Goal: Task Accomplishment & Management: Use online tool/utility

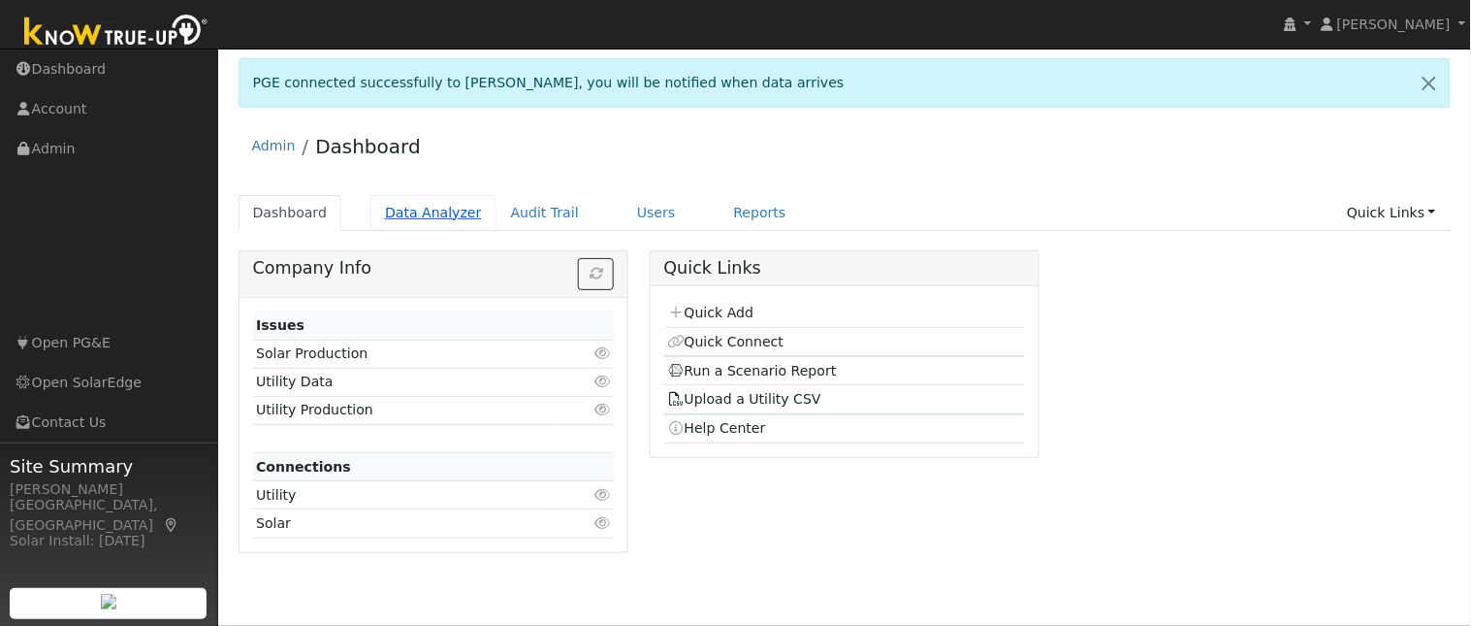
click at [437, 204] on link "Data Analyzer" at bounding box center [434, 213] width 126 height 36
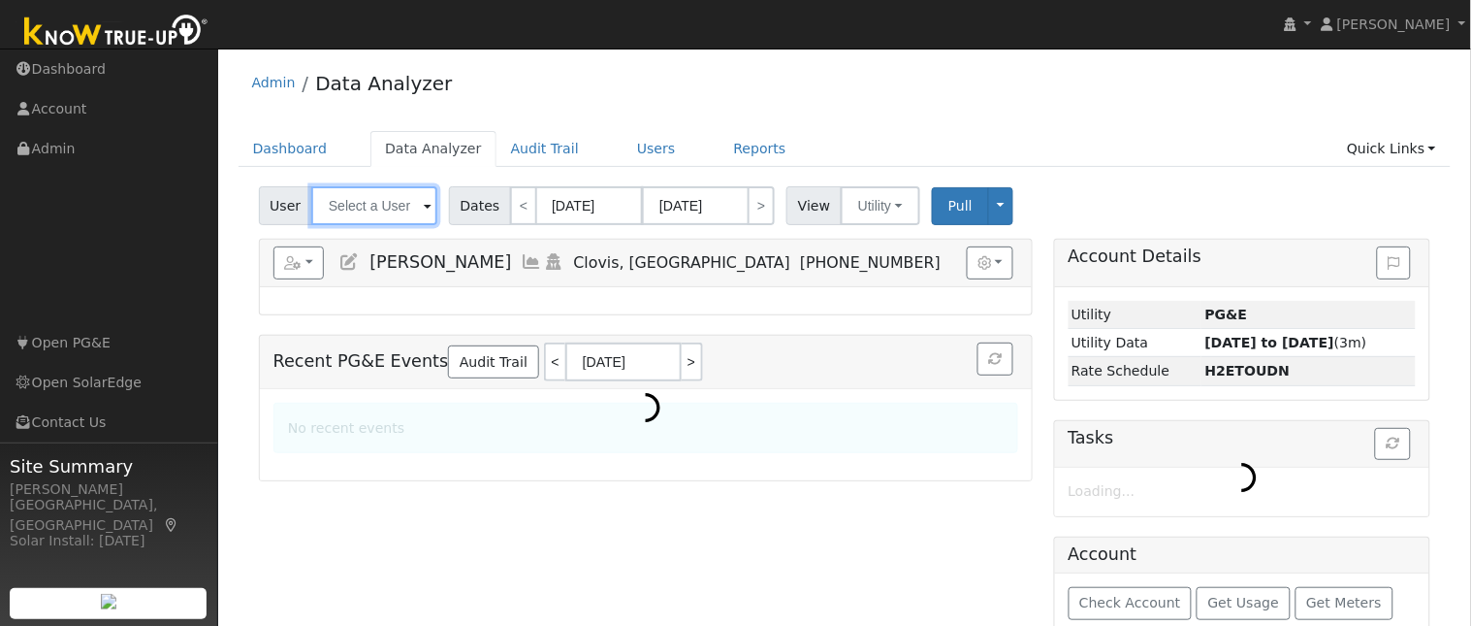
type input "[PERSON_NAME]"
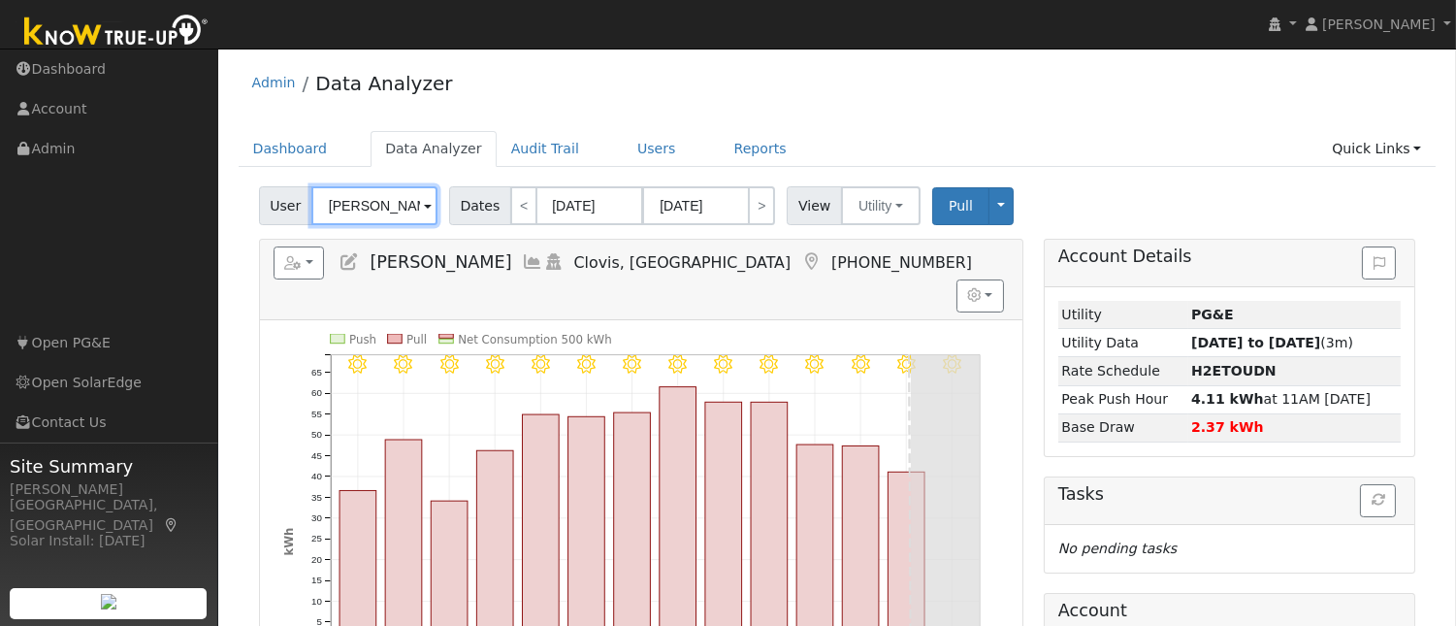
click at [392, 216] on input "[PERSON_NAME]" at bounding box center [374, 205] width 126 height 39
click at [392, 216] on input "Gina Myles" at bounding box center [374, 205] width 126 height 39
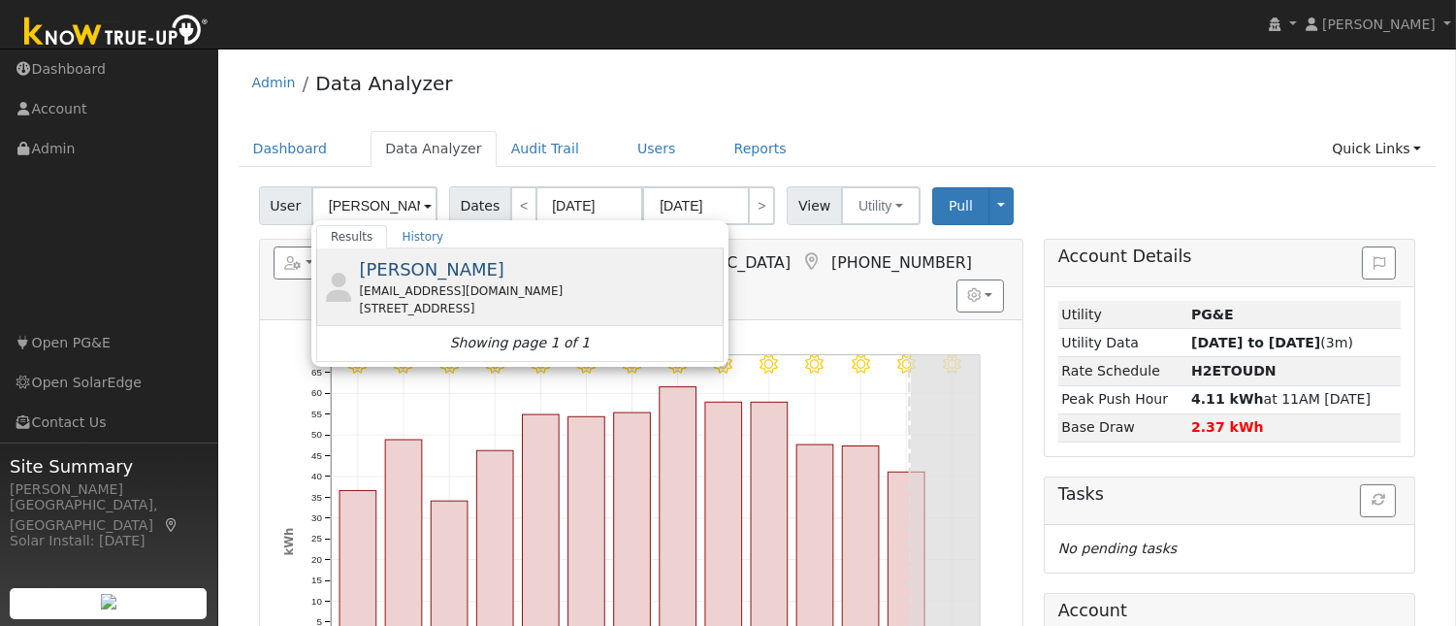
click at [419, 283] on div "lrios@realtyconcepts.com" at bounding box center [539, 290] width 360 height 17
type input "lisa Rios"
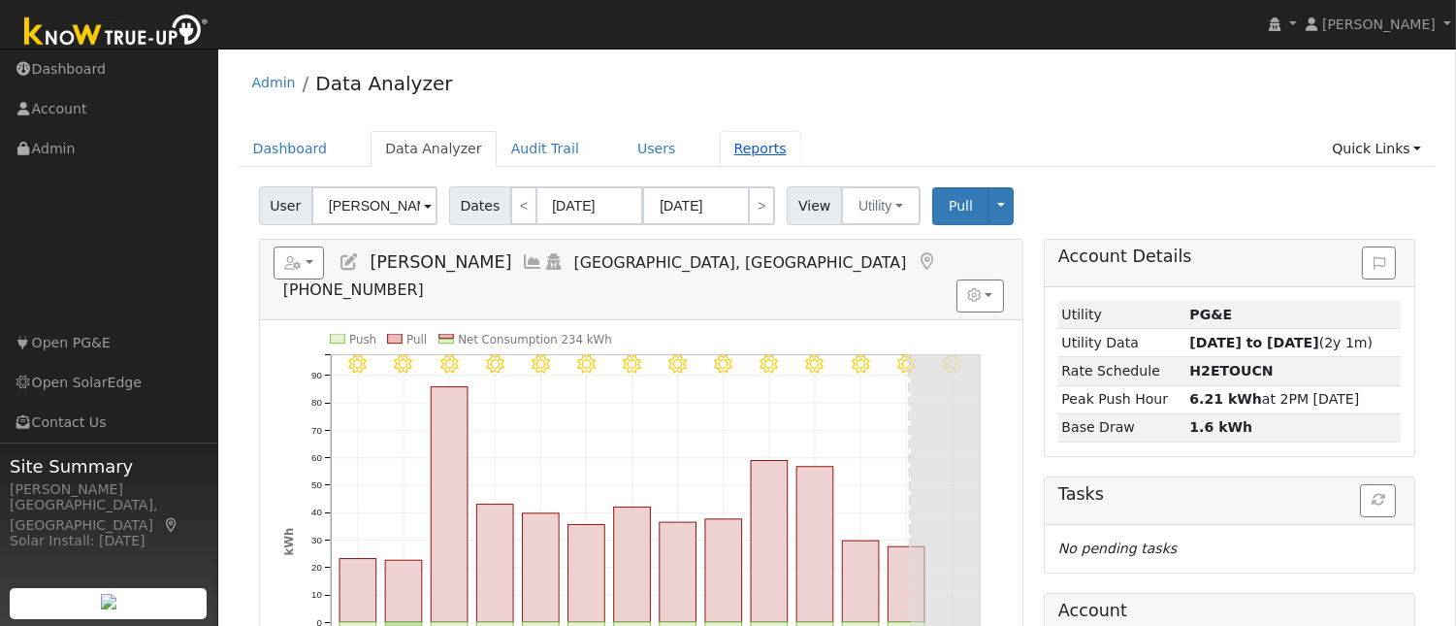
click at [721, 149] on link "Reports" at bounding box center [760, 149] width 81 height 36
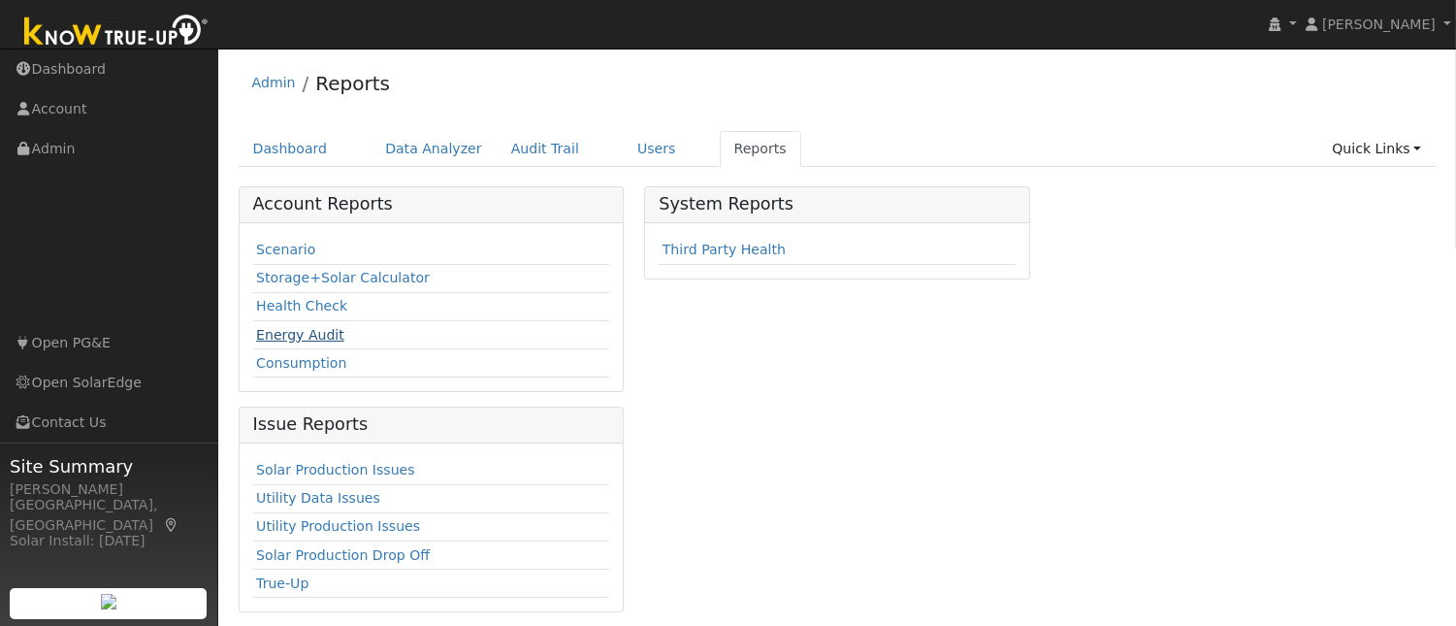
click at [311, 328] on link "Energy Audit" at bounding box center [300, 335] width 88 height 16
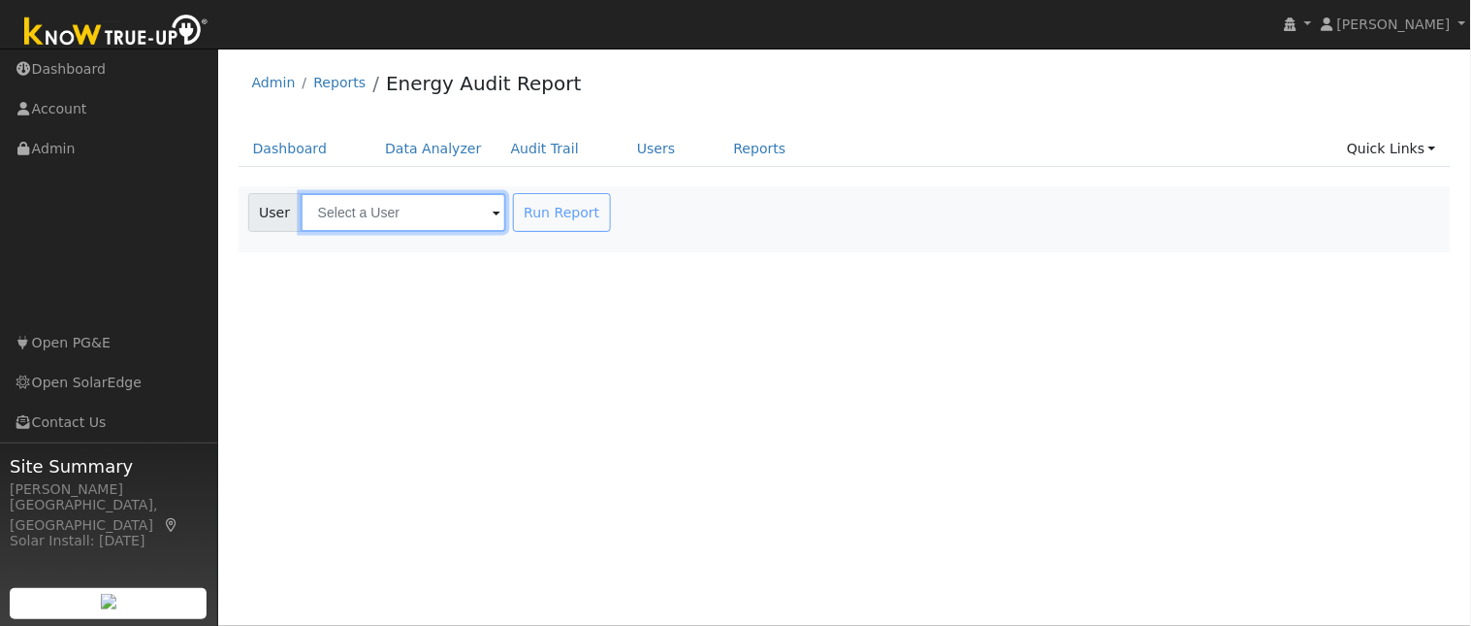
click at [335, 213] on input "text" at bounding box center [404, 212] width 206 height 39
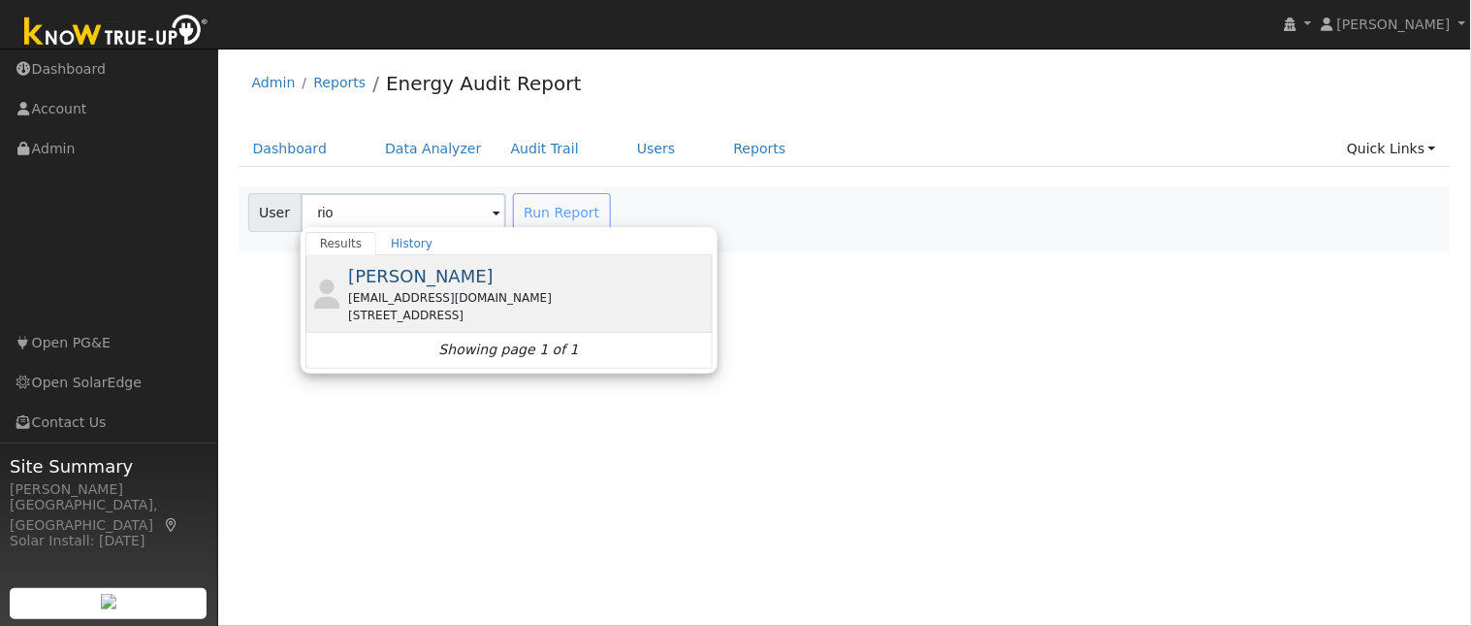
click at [408, 295] on div "[EMAIL_ADDRESS][DOMAIN_NAME]" at bounding box center [528, 297] width 360 height 17
type input "[PERSON_NAME]"
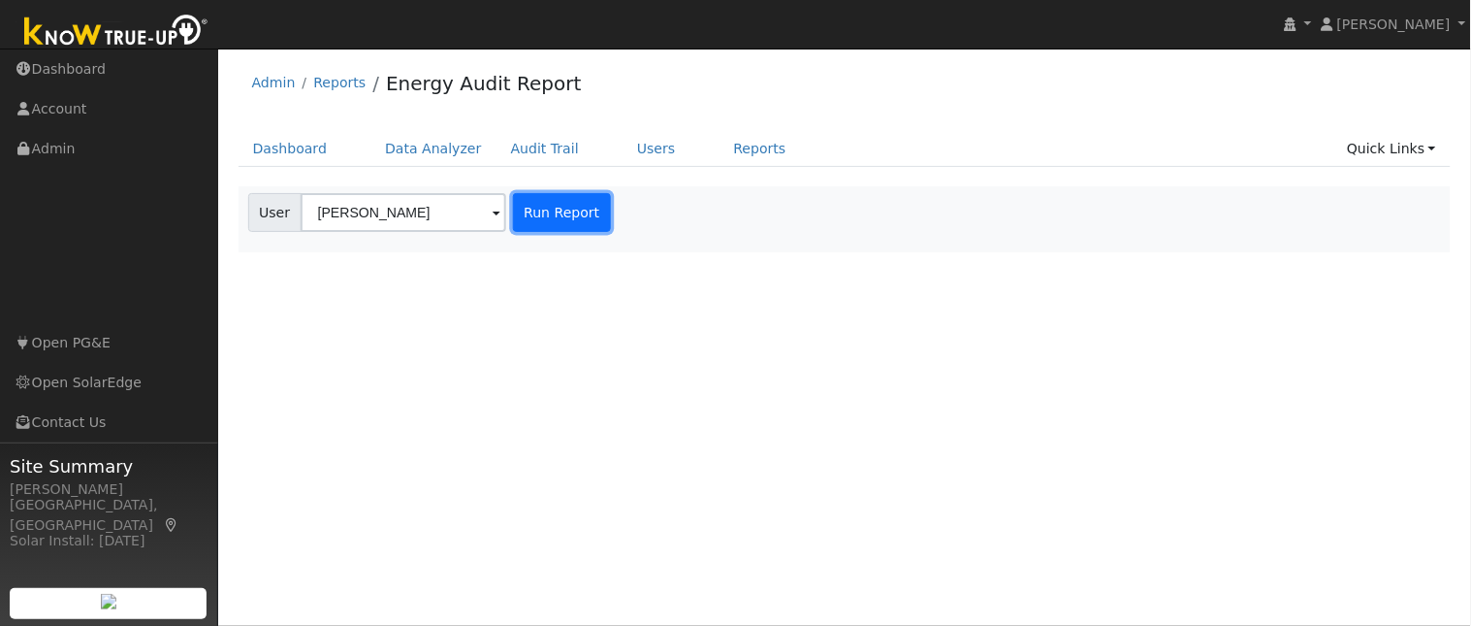
click at [517, 217] on button "Run Report" at bounding box center [562, 212] width 98 height 39
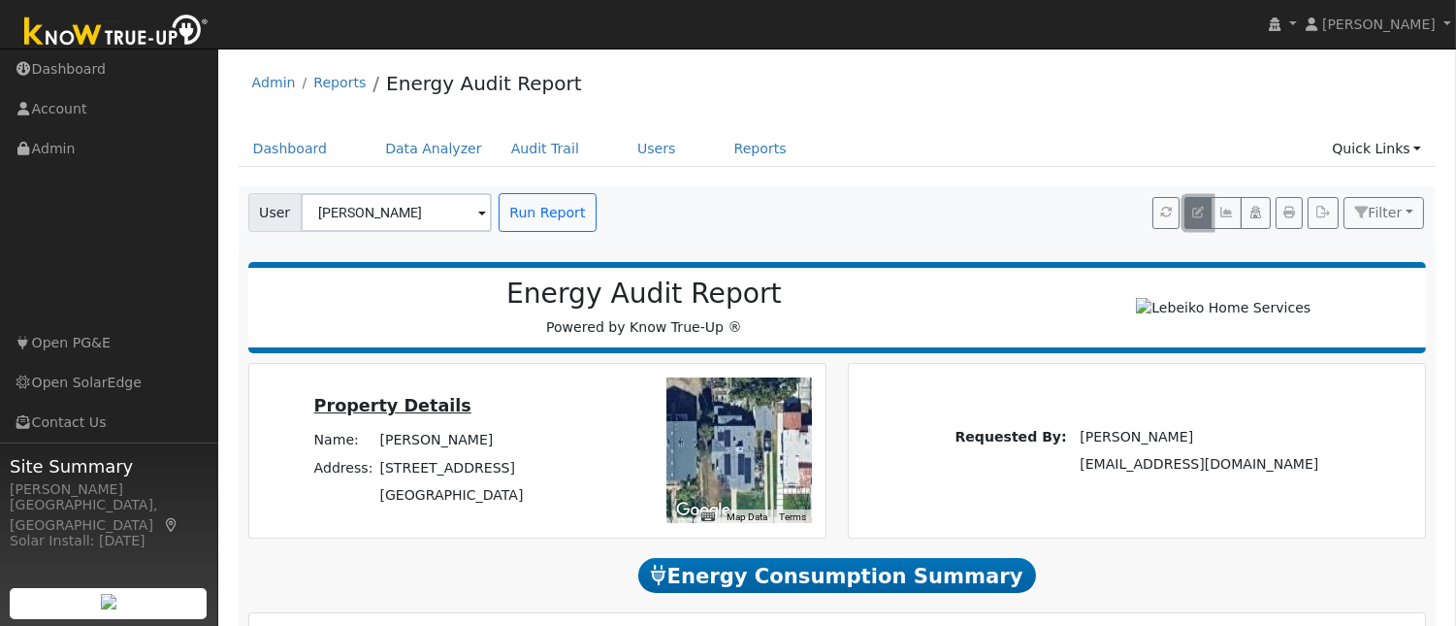
click at [1197, 214] on icon "button" at bounding box center [1198, 213] width 12 height 12
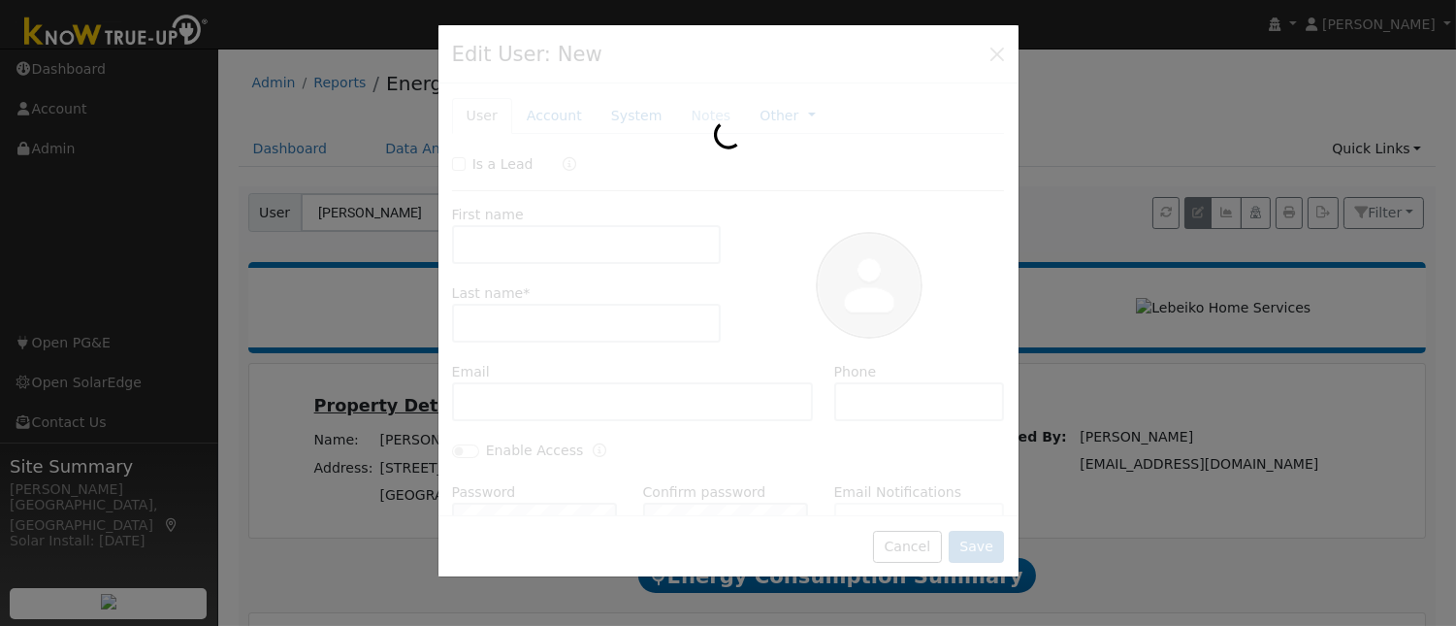
type input "lisa"
type input "Rios"
type input "[EMAIL_ADDRESS][DOMAIN_NAME]"
type input "559-917-3161"
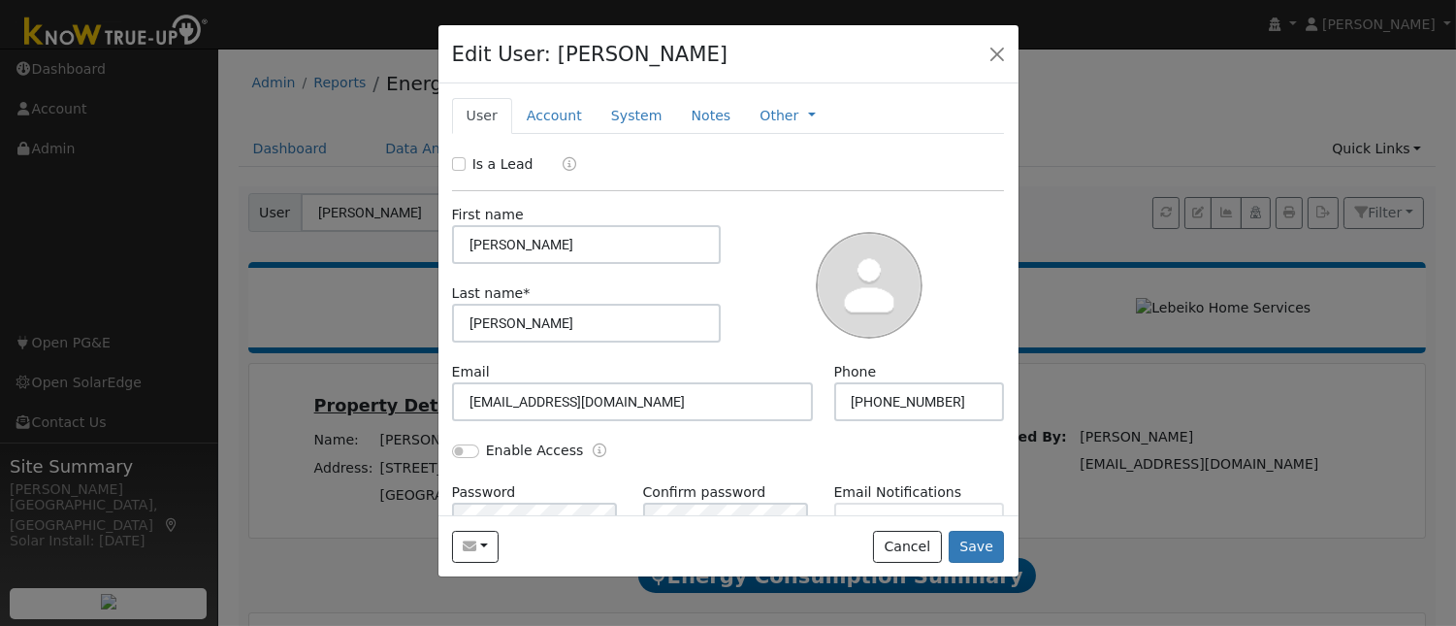
click at [472, 238] on input "lisa" at bounding box center [587, 244] width 270 height 39
type input "Lisa"
click at [974, 549] on button "Save" at bounding box center [977, 547] width 56 height 33
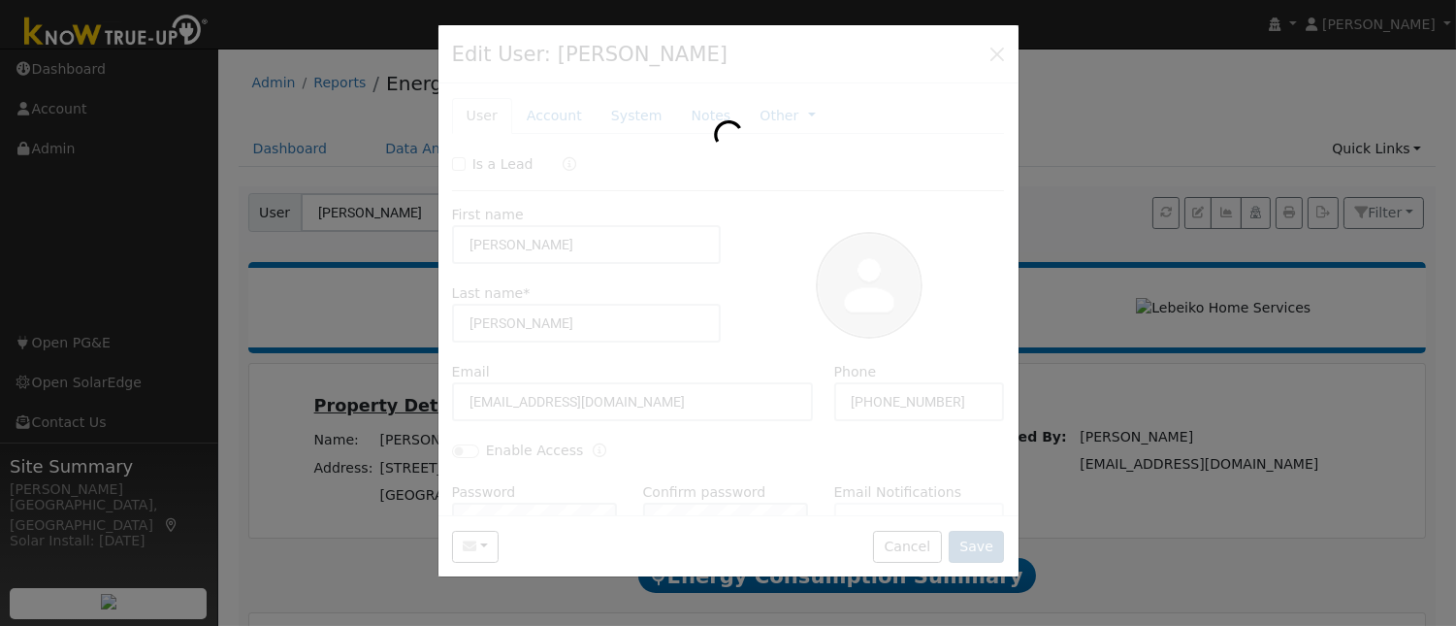
type input "[PERSON_NAME]"
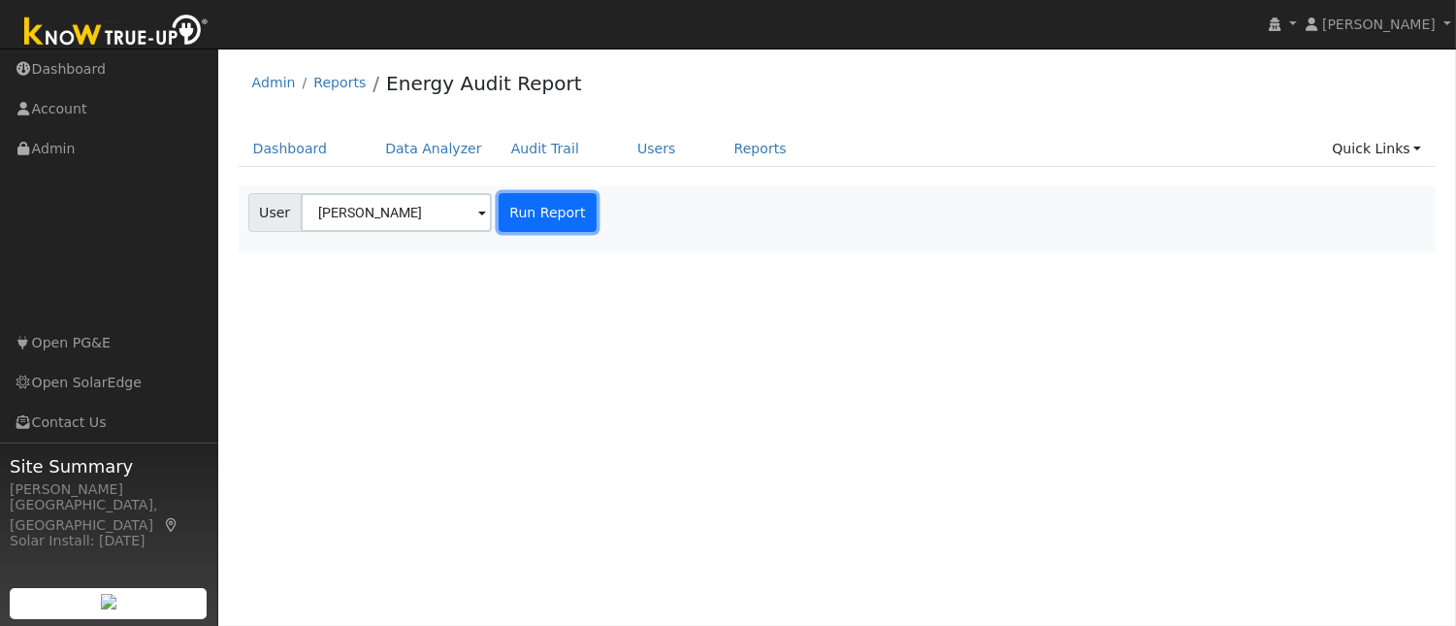
click at [527, 218] on button "Run Report" at bounding box center [548, 212] width 98 height 39
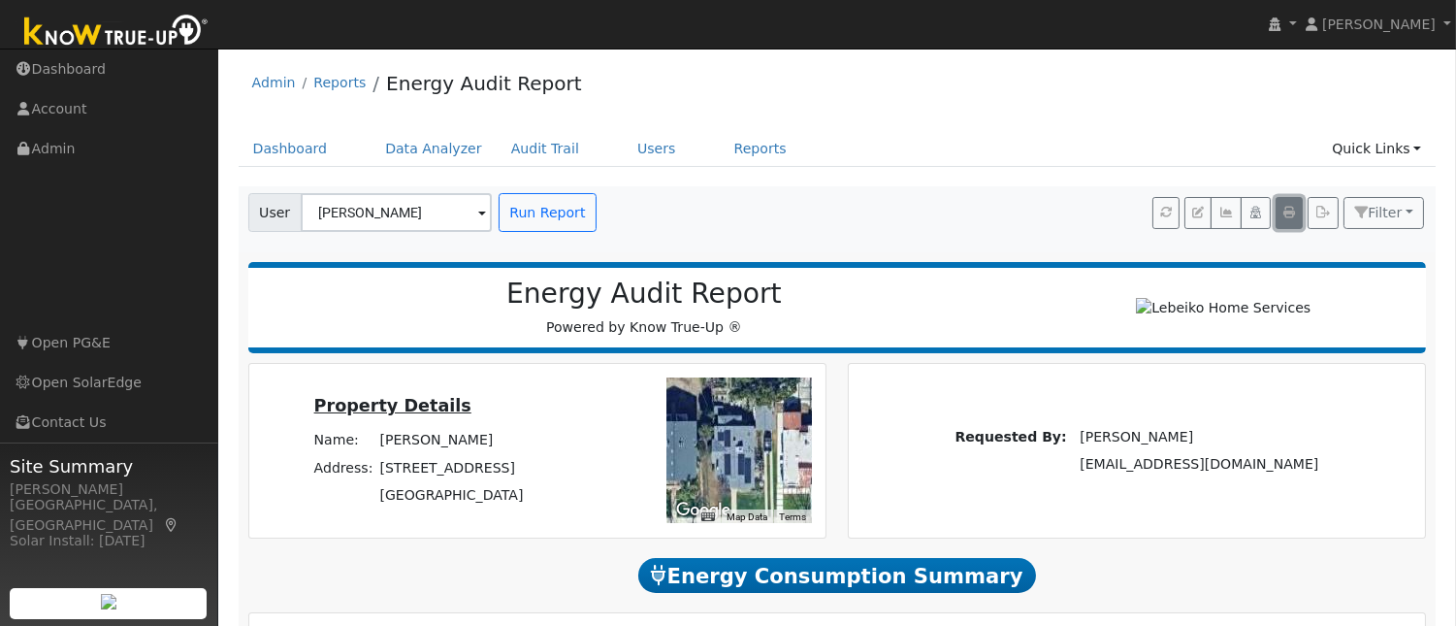
click at [1287, 216] on icon "button" at bounding box center [1289, 213] width 12 height 12
click at [720, 152] on link "Reports" at bounding box center [760, 149] width 81 height 36
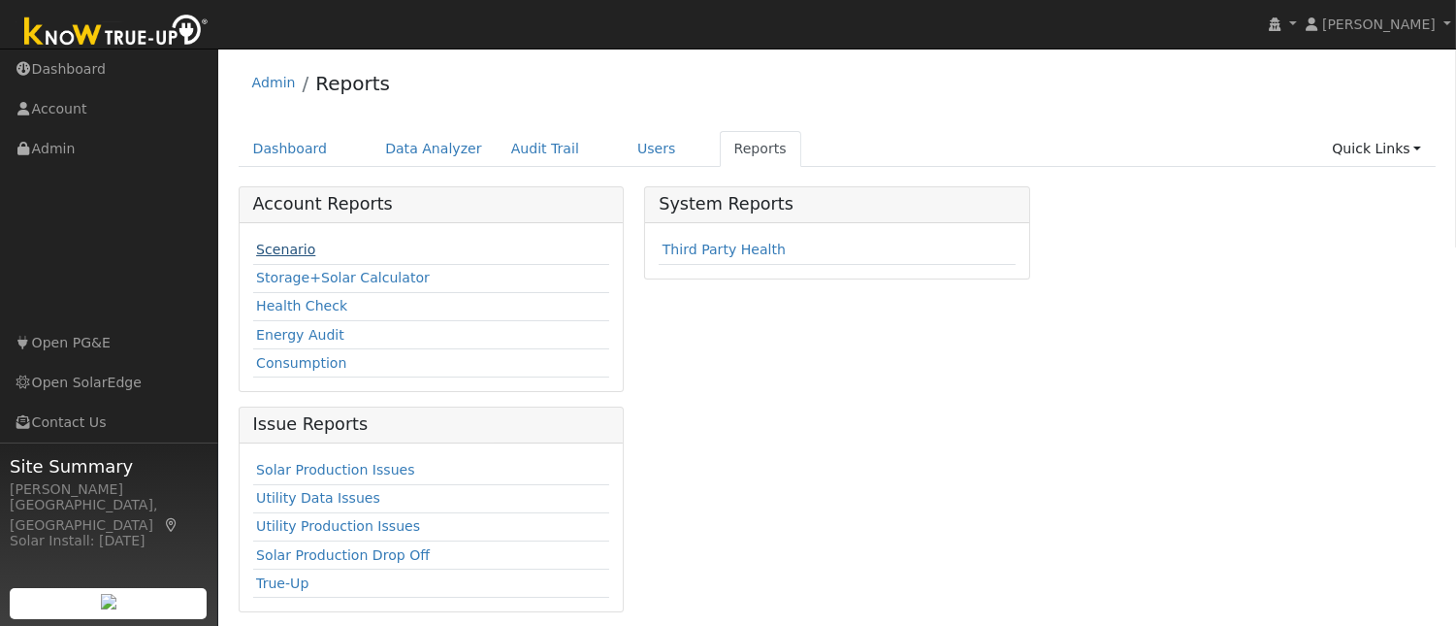
click at [286, 247] on link "Scenario" at bounding box center [285, 250] width 59 height 16
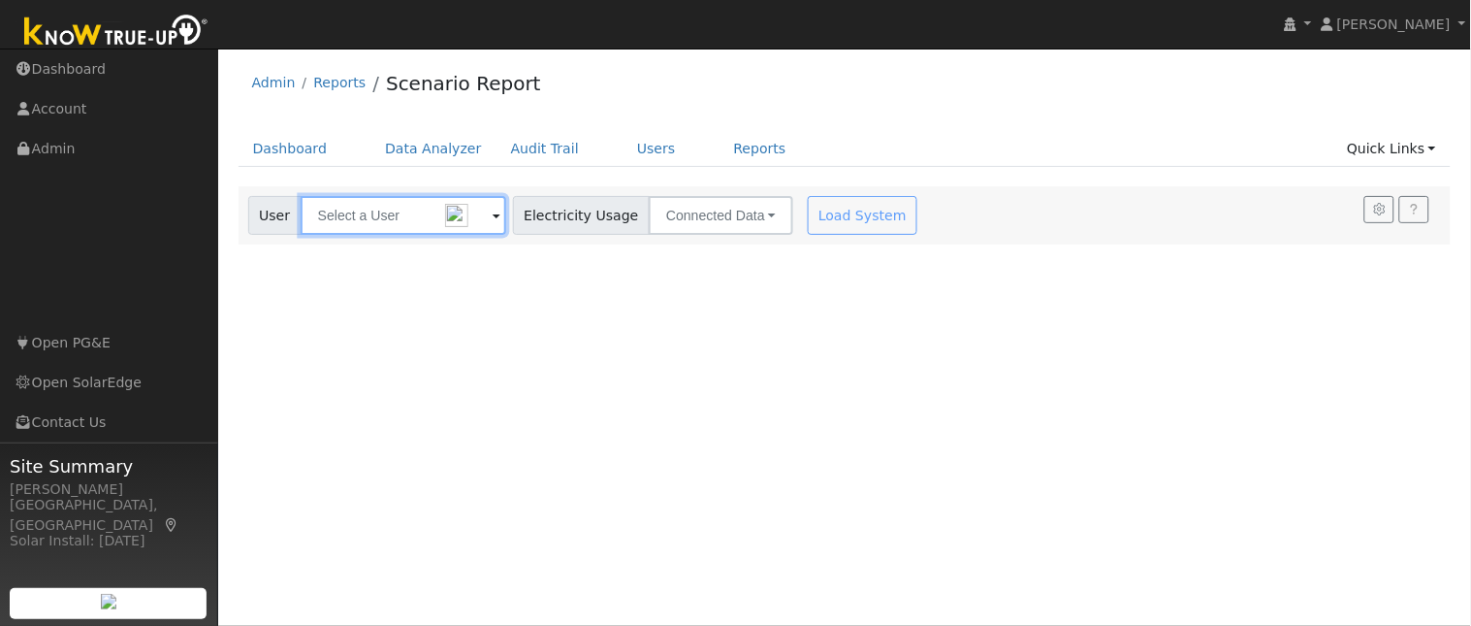
click at [341, 205] on input "text" at bounding box center [404, 215] width 206 height 39
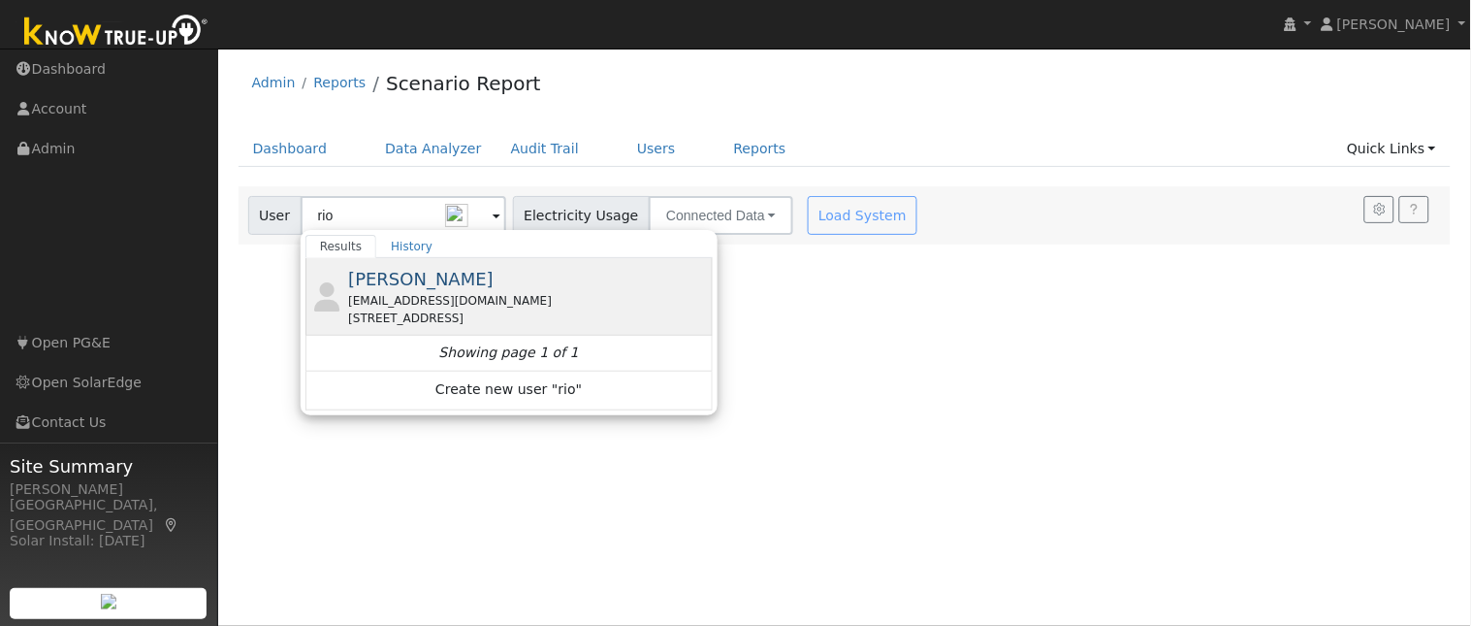
click at [391, 306] on div "[EMAIL_ADDRESS][DOMAIN_NAME]" at bounding box center [528, 300] width 360 height 17
type input "[PERSON_NAME]"
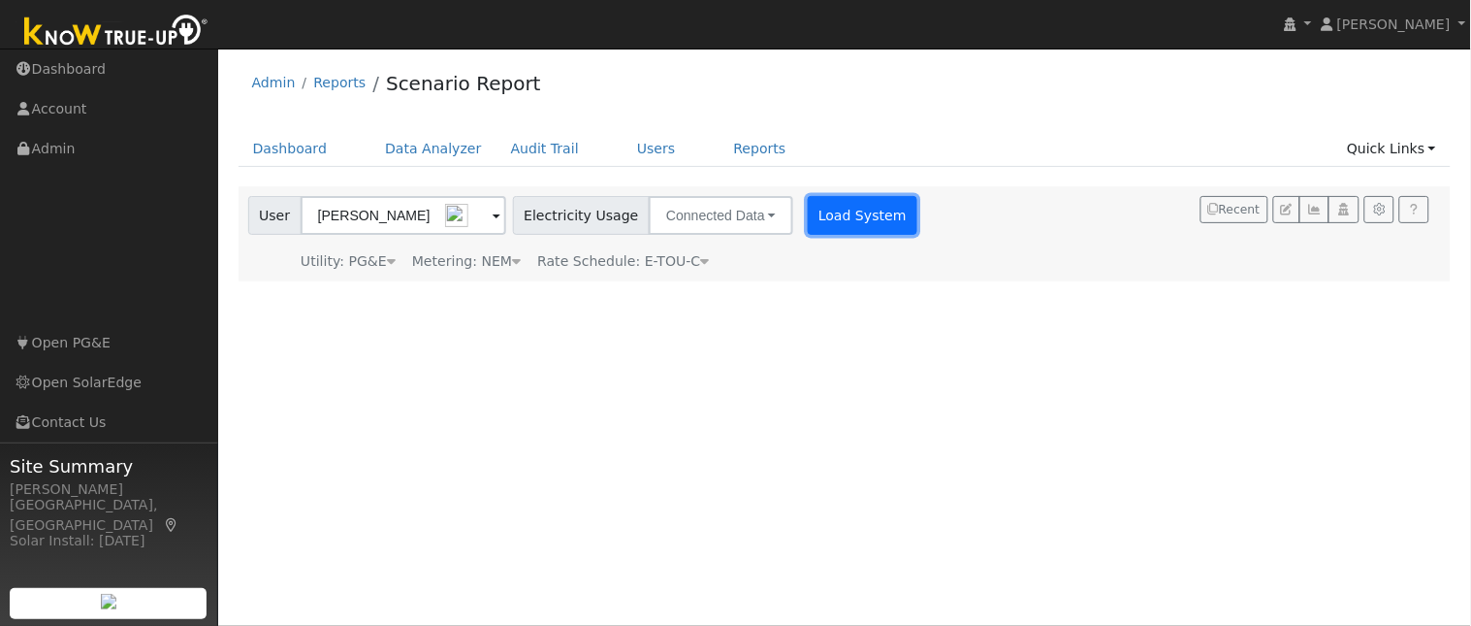
click at [830, 216] on button "Load System" at bounding box center [863, 215] width 111 height 39
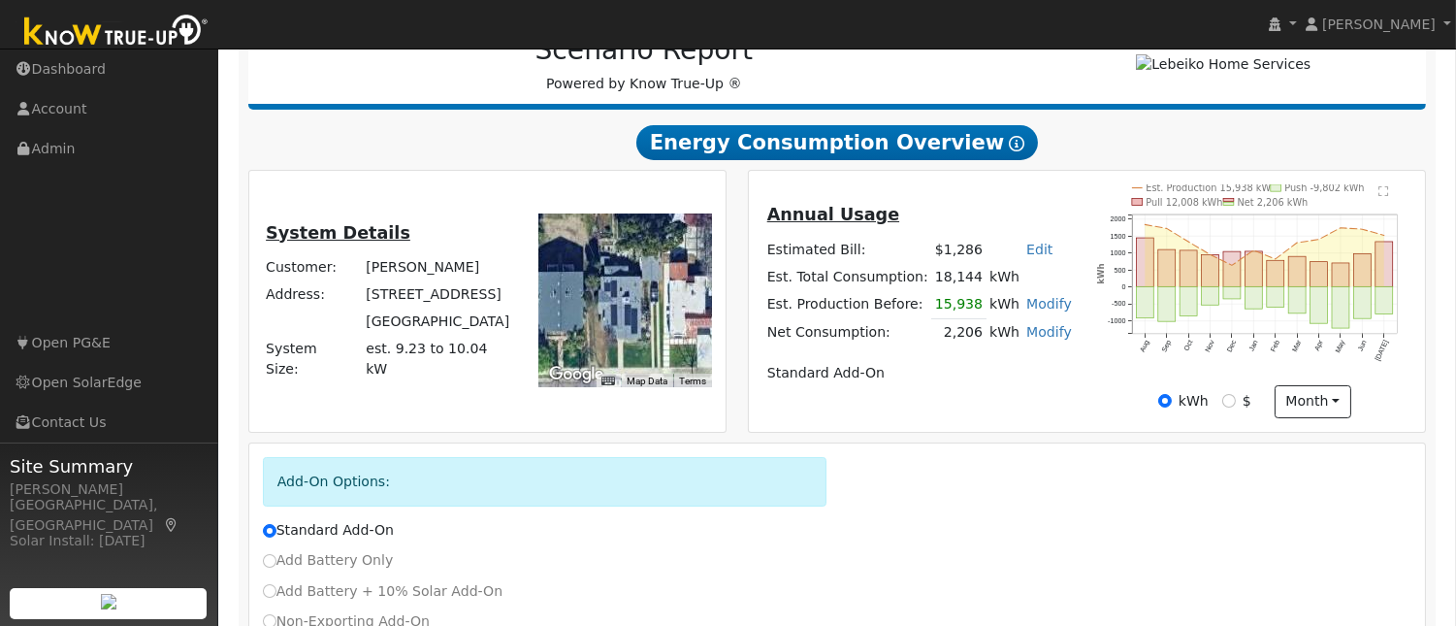
scroll to position [294, 0]
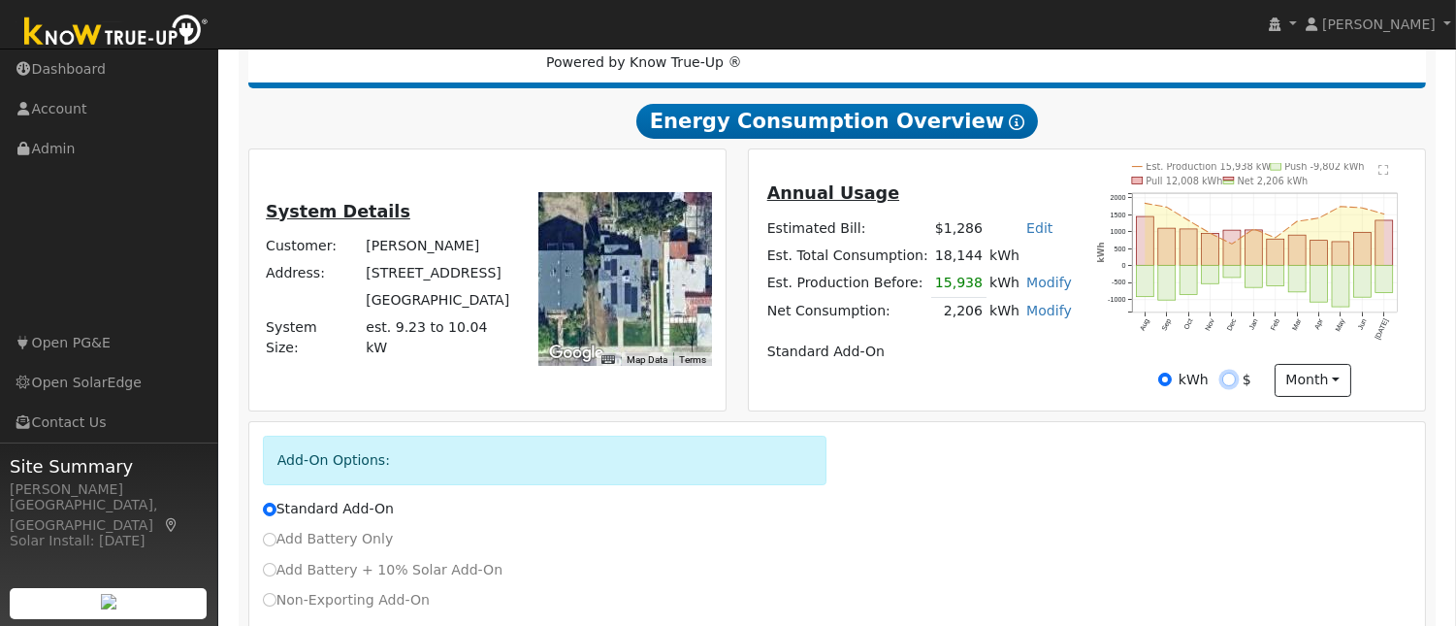
click at [1228, 373] on input "$" at bounding box center [1229, 379] width 14 height 14
radio input "true"
click at [1333, 381] on button "month" at bounding box center [1313, 380] width 77 height 33
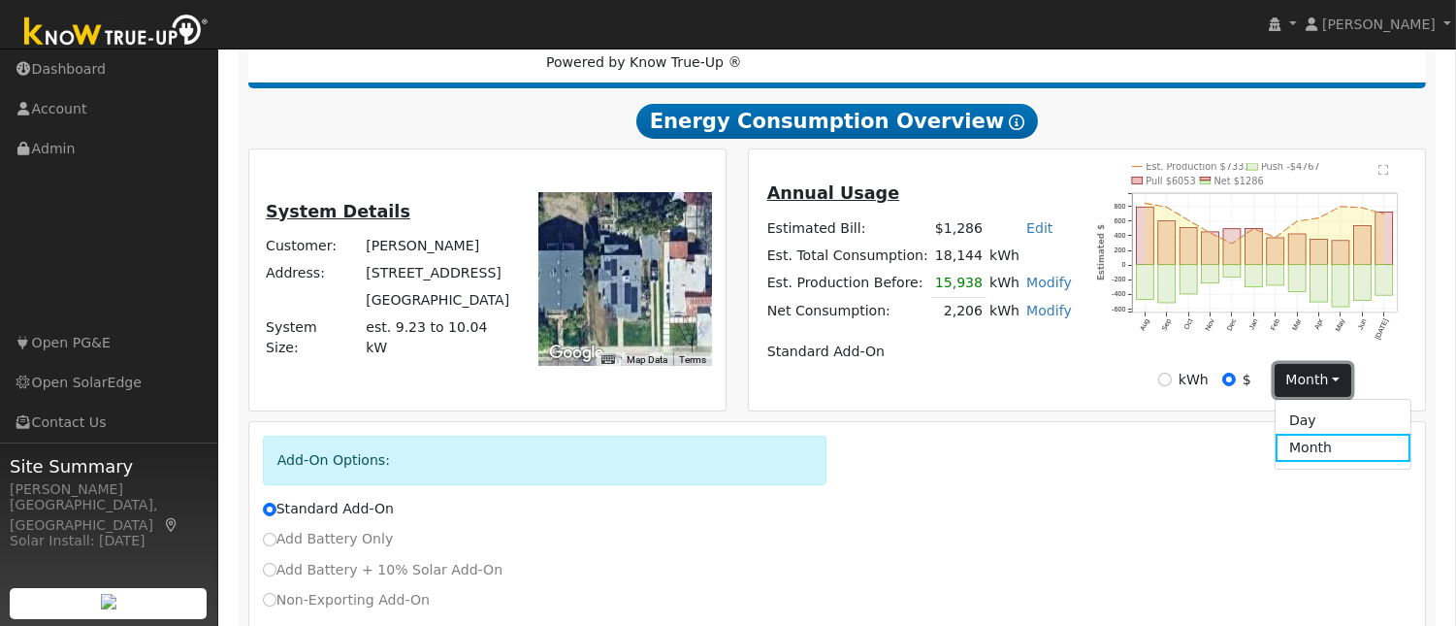
click at [1333, 381] on button "month" at bounding box center [1313, 380] width 77 height 33
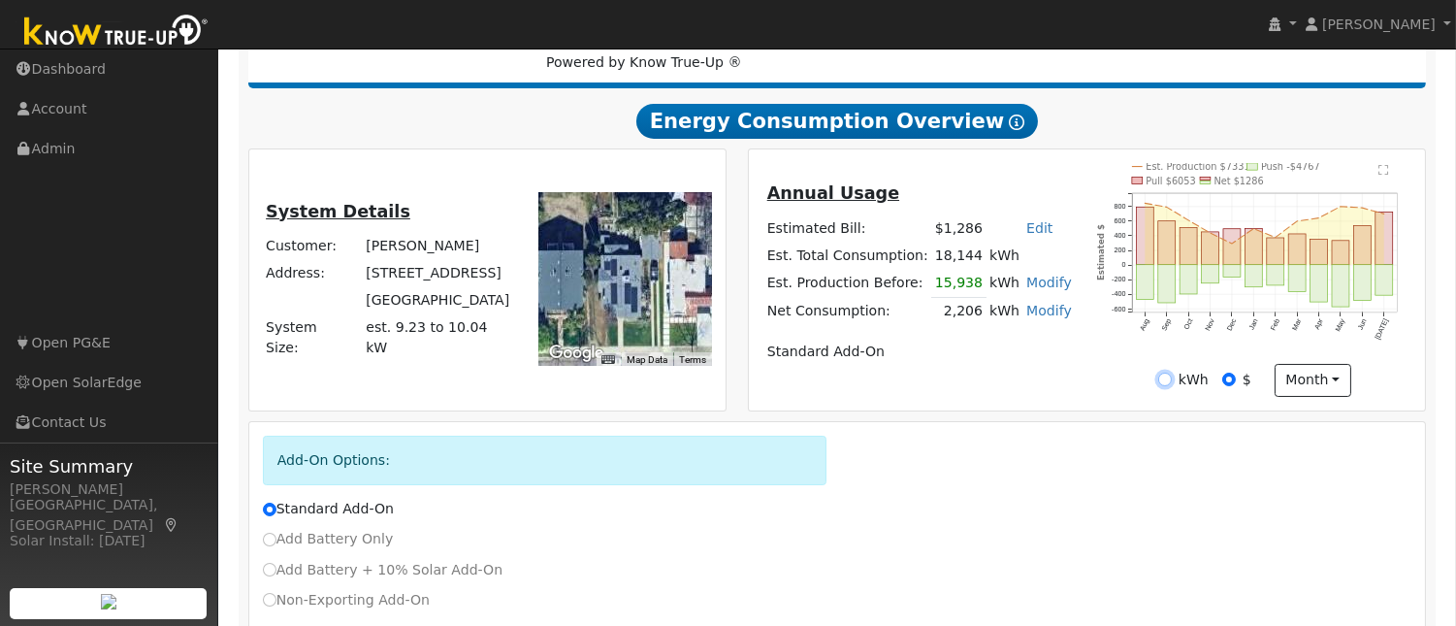
click at [1166, 383] on input "kWh" at bounding box center [1165, 379] width 14 height 14
radio input "true"
radio input "false"
click at [1074, 404] on div "Annual Usage Estimated Bill: $1,286 Edit Estimated Bill $ Annual Est. Total Con…" at bounding box center [1087, 279] width 677 height 261
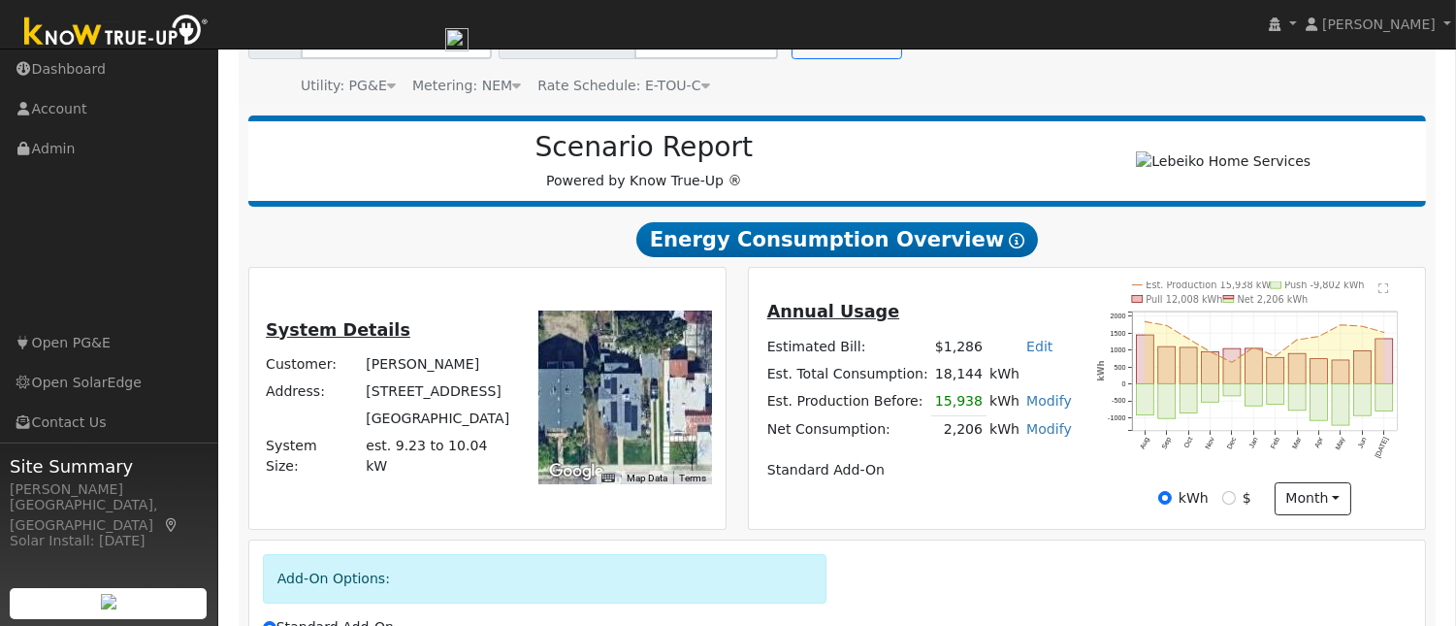
scroll to position [173, 0]
